Goal: Navigation & Orientation: Find specific page/section

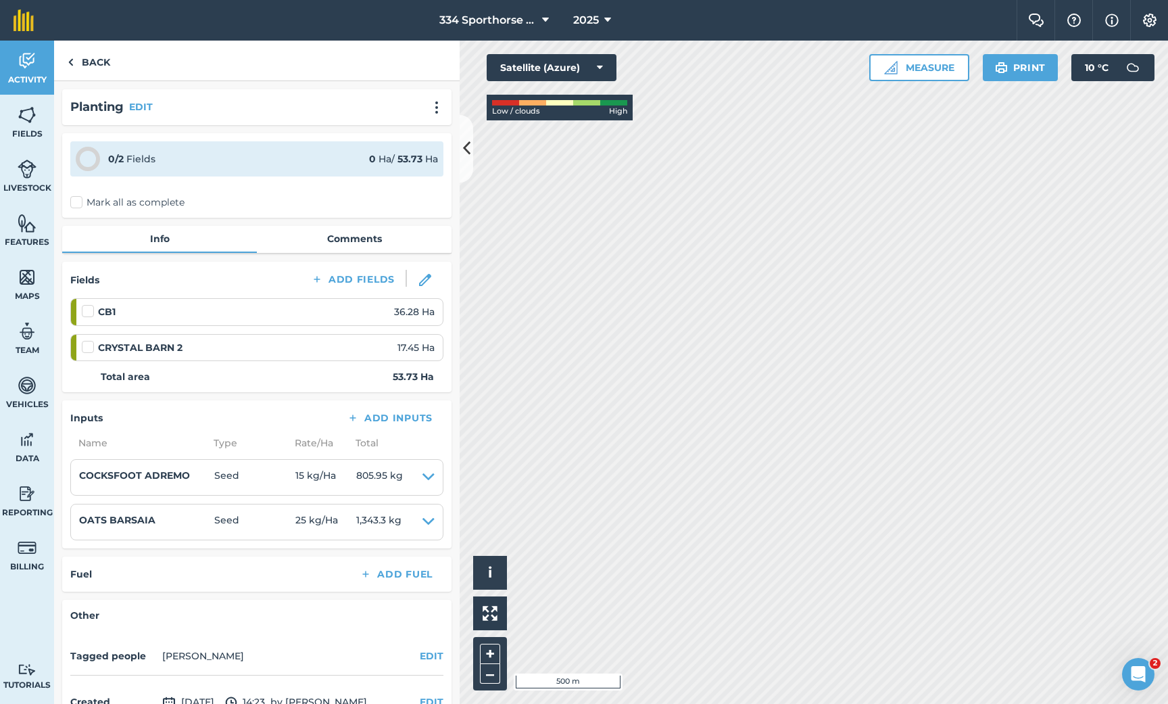
click at [462, 145] on button at bounding box center [467, 149] width 14 height 68
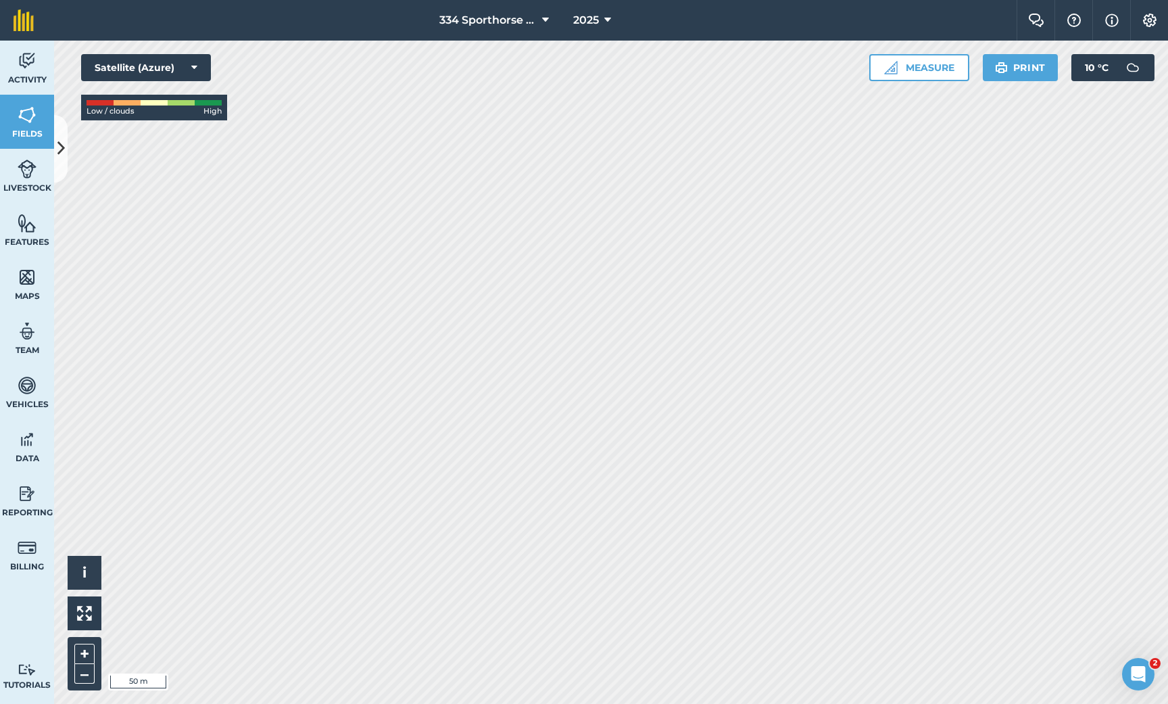
click at [23, 291] on span "Maps" at bounding box center [27, 296] width 54 height 11
click at [1087, 71] on span "10 ° C" at bounding box center [1097, 67] width 24 height 27
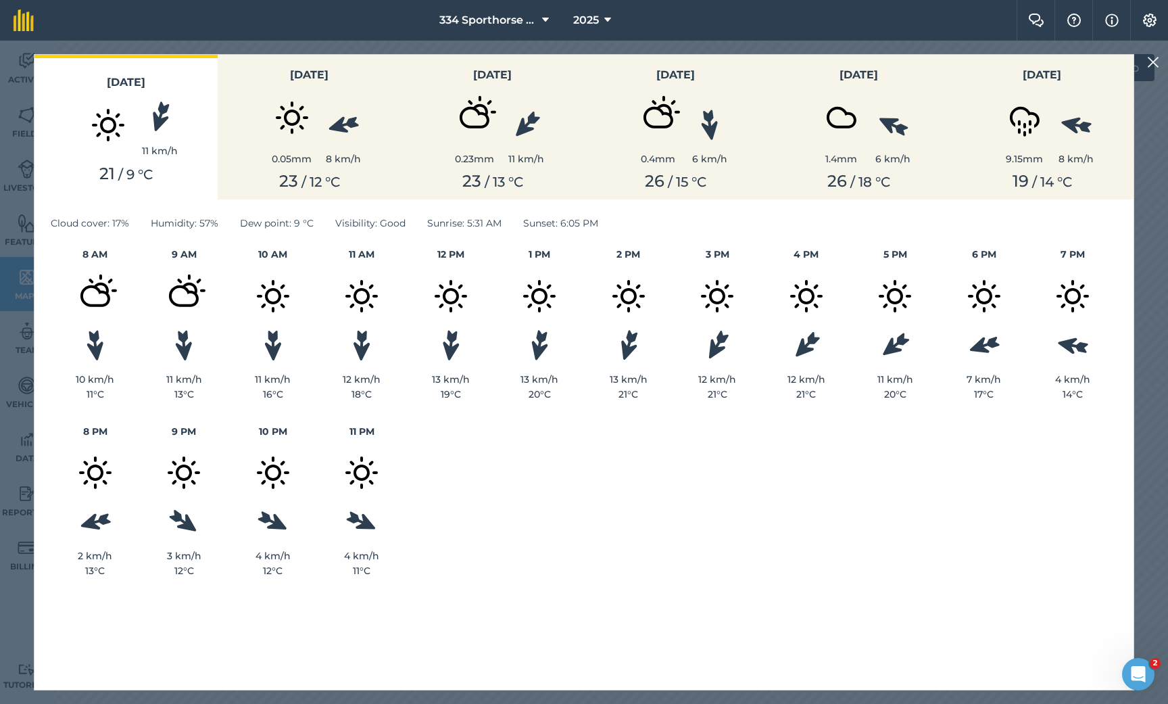
click at [1152, 62] on img at bounding box center [1154, 62] width 12 height 16
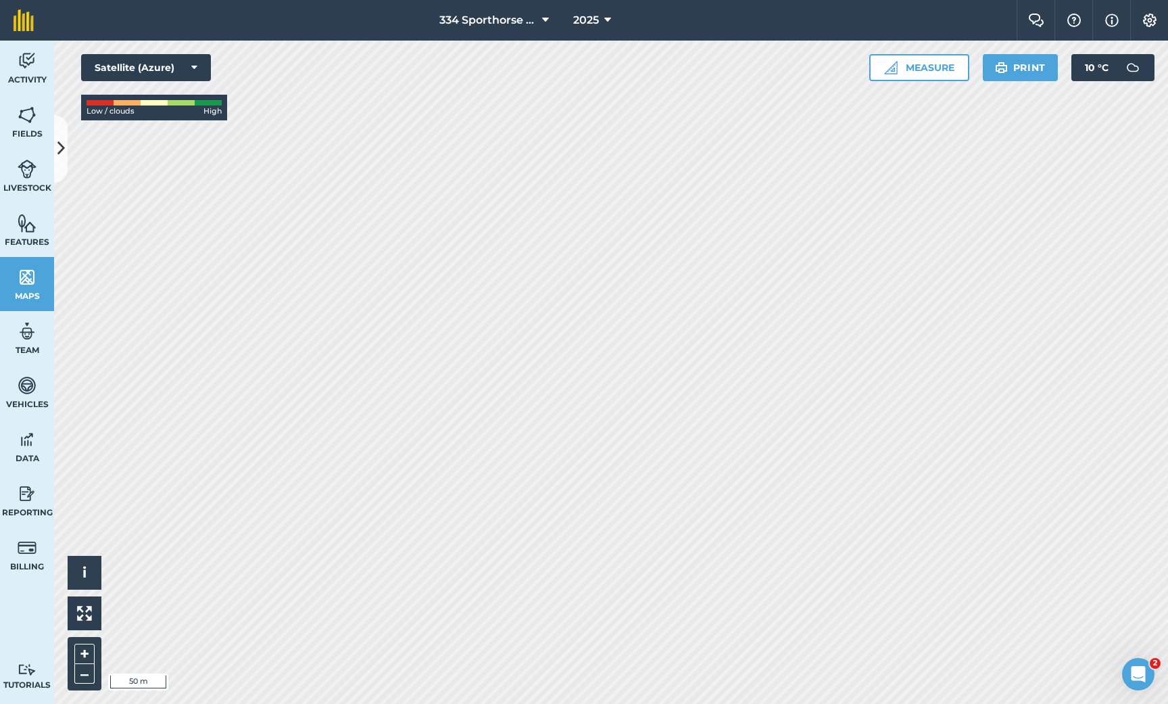
click at [24, 224] on img at bounding box center [27, 223] width 19 height 20
